Goal: Obtain resource: Download file/media

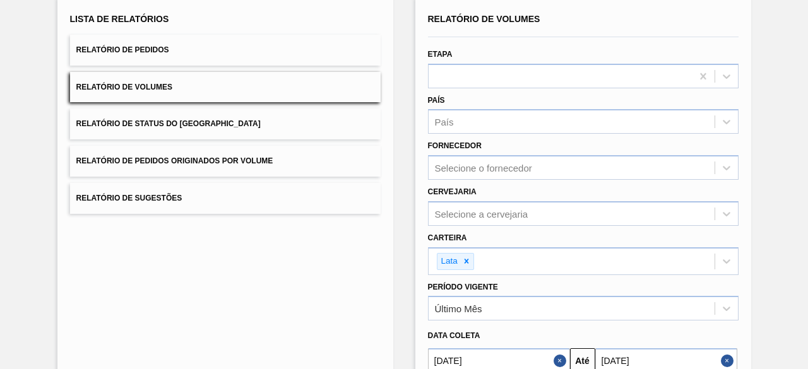
scroll to position [59, 0]
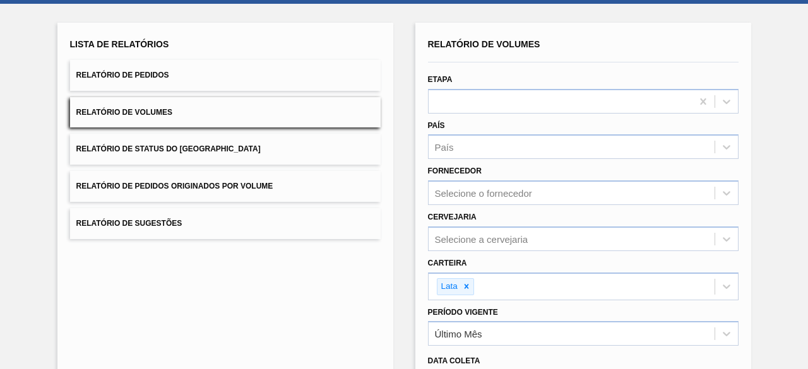
click at [187, 74] on button "Relatório de Pedidos" at bounding box center [225, 75] width 311 height 31
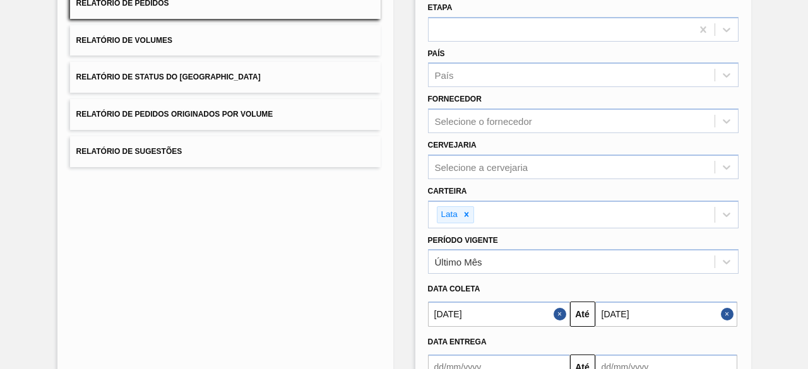
scroll to position [186, 0]
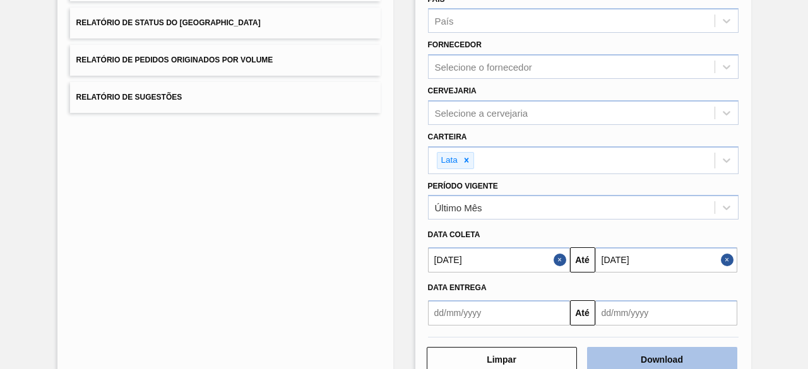
click at [624, 353] on button "Download" at bounding box center [662, 359] width 150 height 25
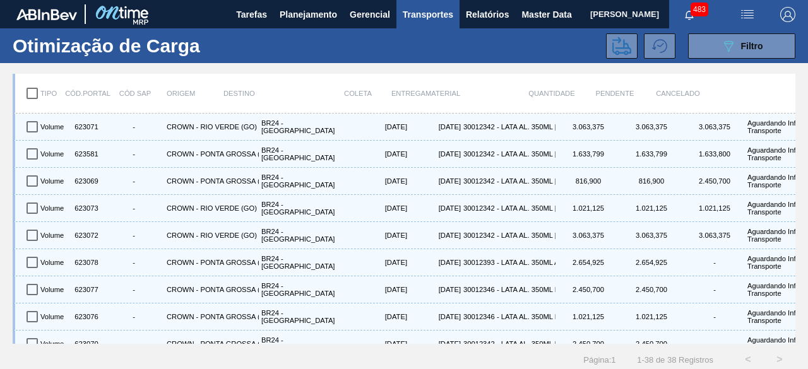
scroll to position [802, 0]
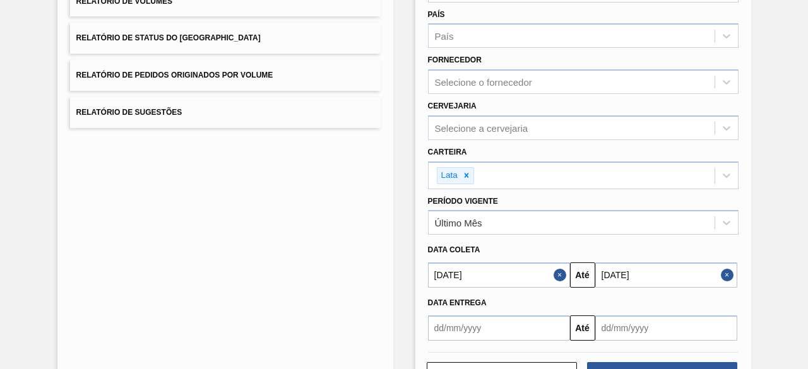
scroll to position [217, 0]
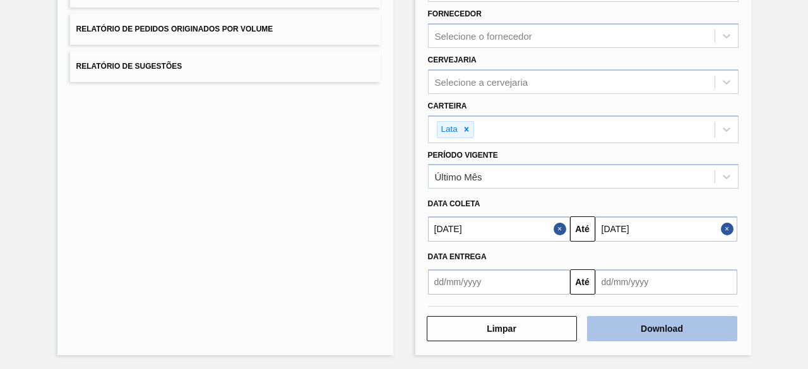
click at [647, 330] on button "Download" at bounding box center [662, 328] width 150 height 25
